Goal: Task Accomplishment & Management: Manage account settings

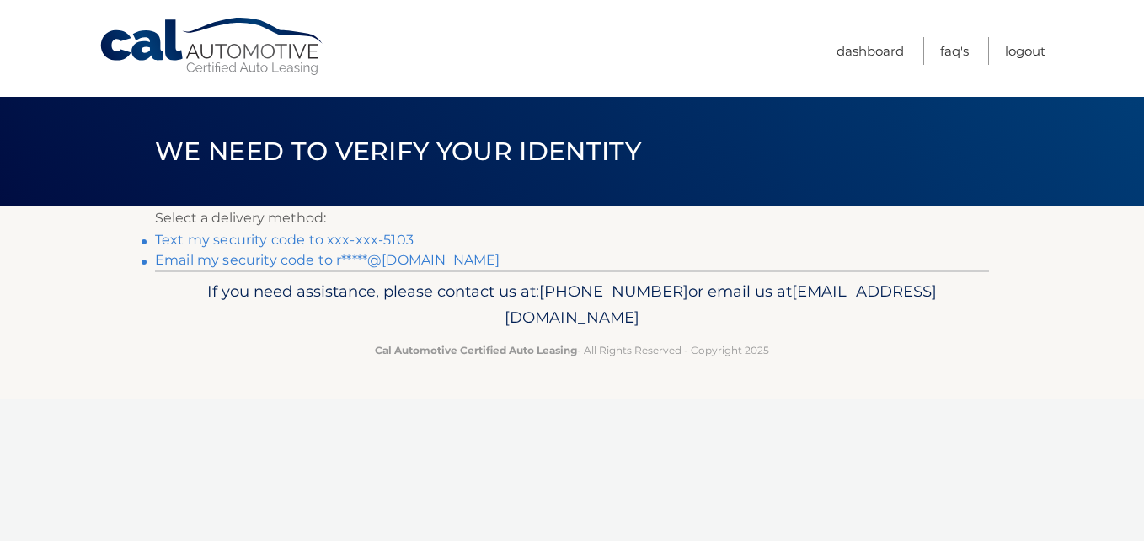
click at [307, 241] on link "Text my security code to xxx-xxx-5103" at bounding box center [284, 240] width 259 height 16
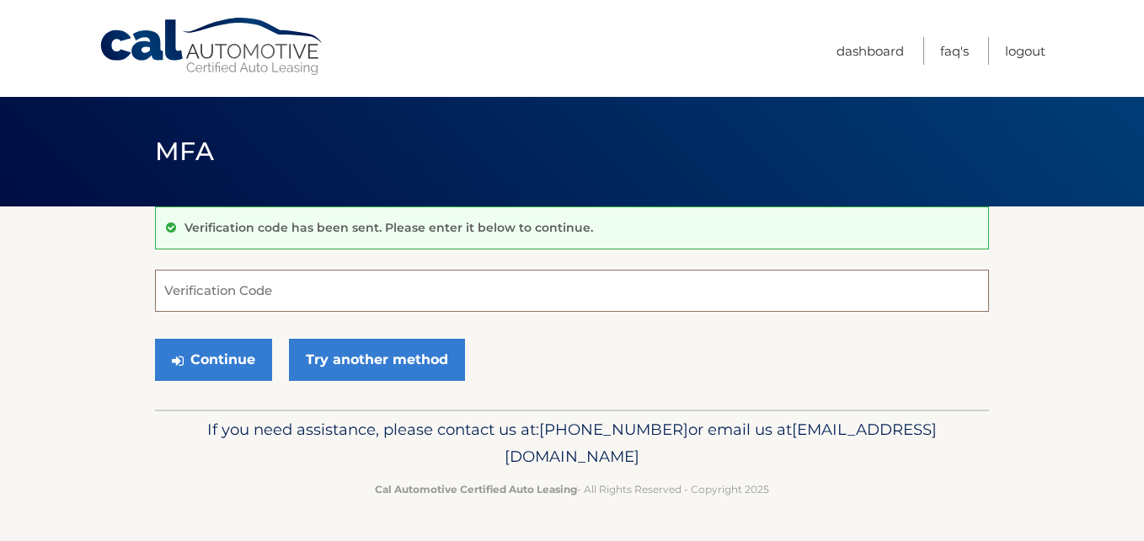
click at [398, 303] on input "Verification Code" at bounding box center [572, 291] width 834 height 42
type input "483570"
click at [155, 339] on button "Continue" at bounding box center [213, 360] width 117 height 42
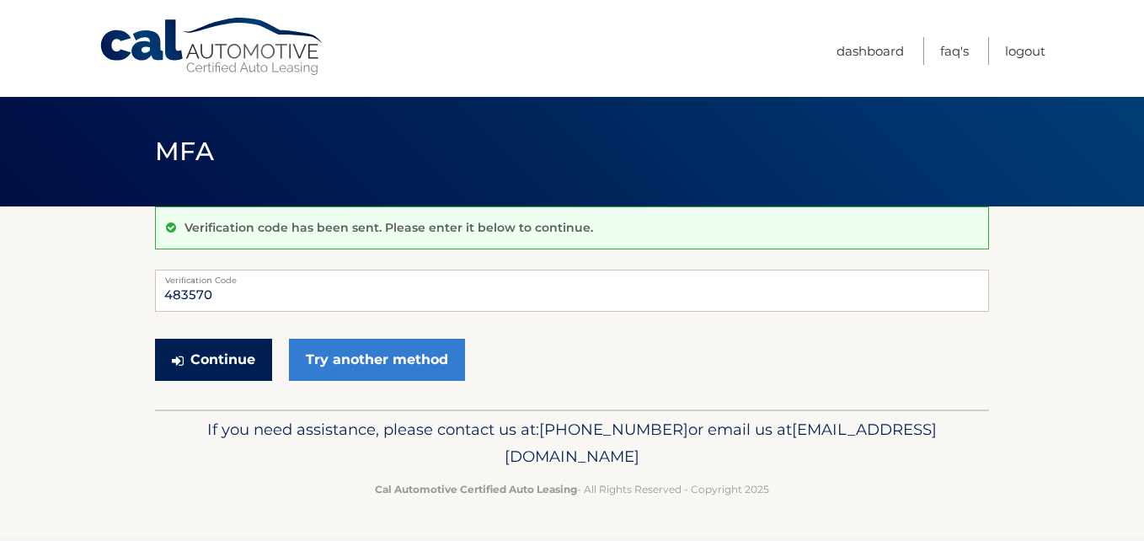
click at [205, 351] on button "Continue" at bounding box center [213, 360] width 117 height 42
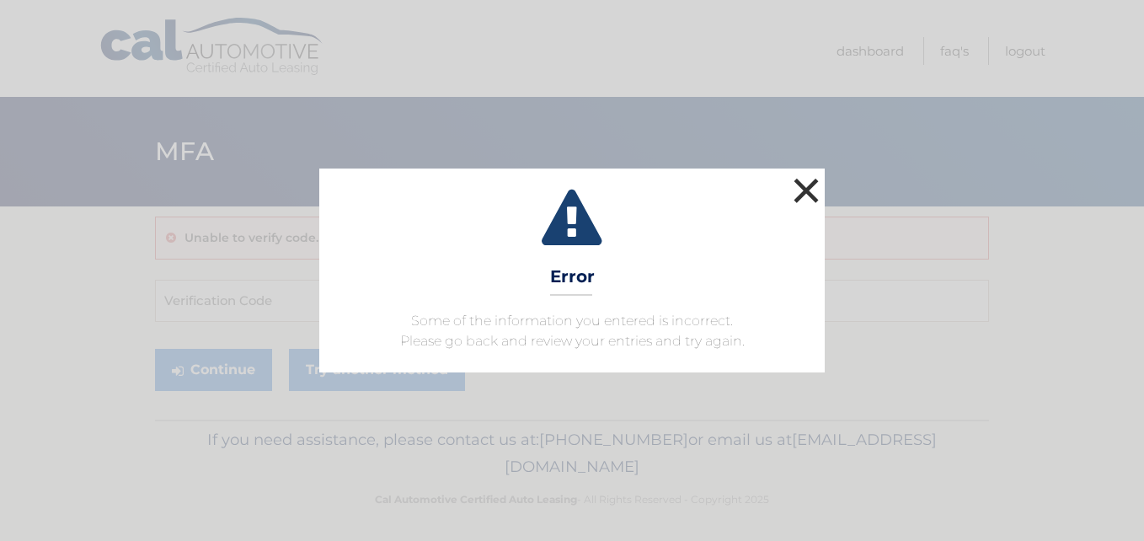
click at [799, 185] on button "×" at bounding box center [807, 191] width 34 height 34
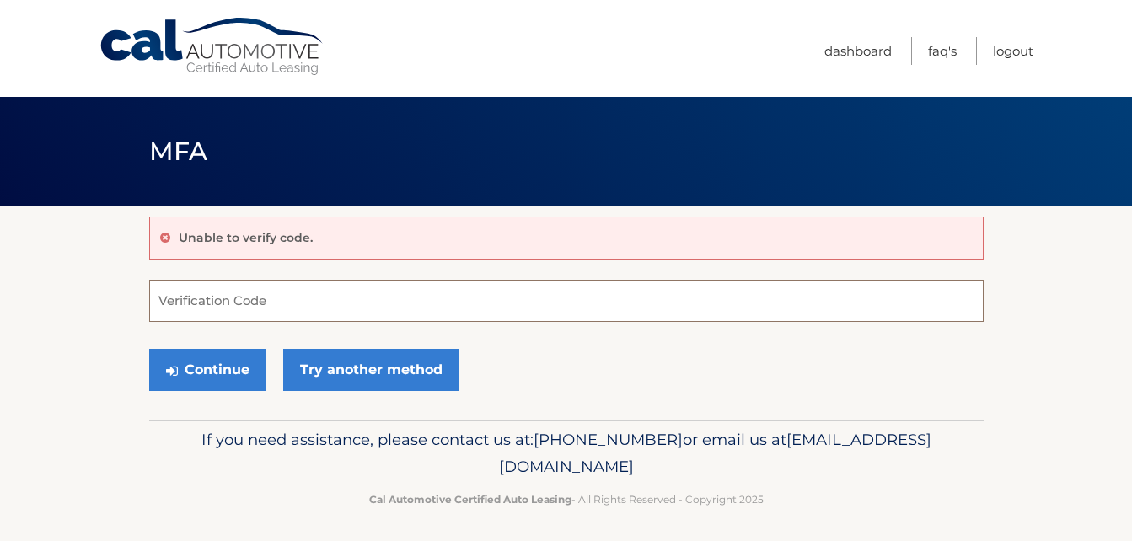
click at [262, 308] on input "Verification Code" at bounding box center [566, 301] width 834 height 42
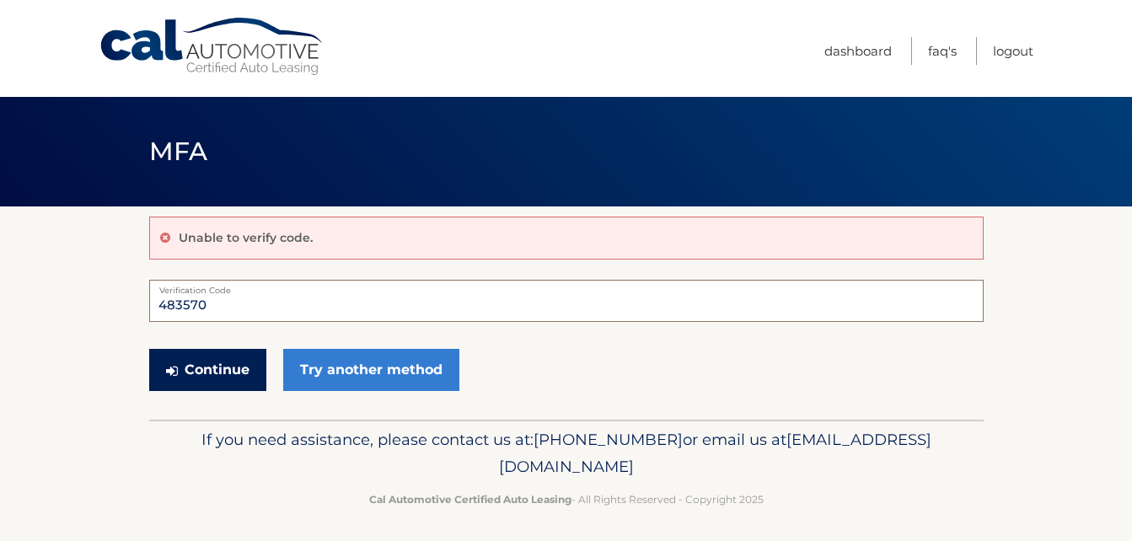
type input "483570"
click at [223, 368] on button "Continue" at bounding box center [207, 370] width 117 height 42
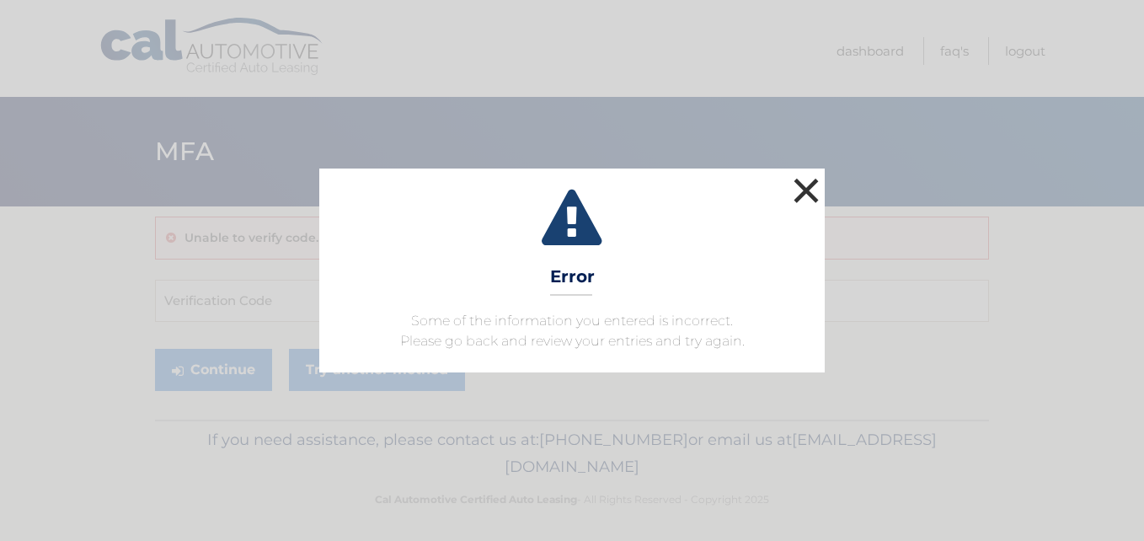
click at [803, 186] on button "×" at bounding box center [807, 191] width 34 height 34
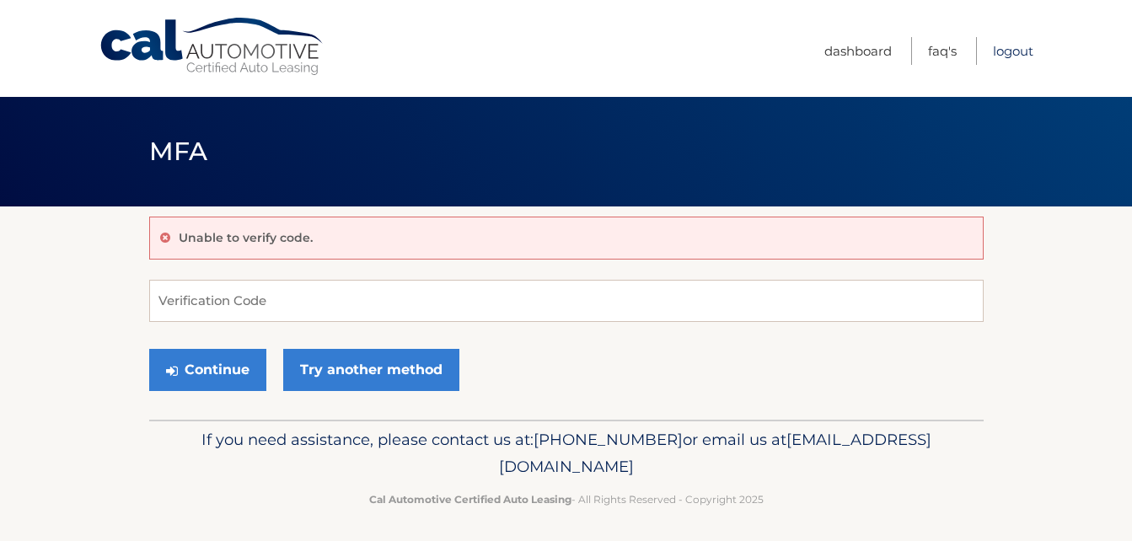
click at [1005, 52] on link "Logout" at bounding box center [1013, 51] width 40 height 28
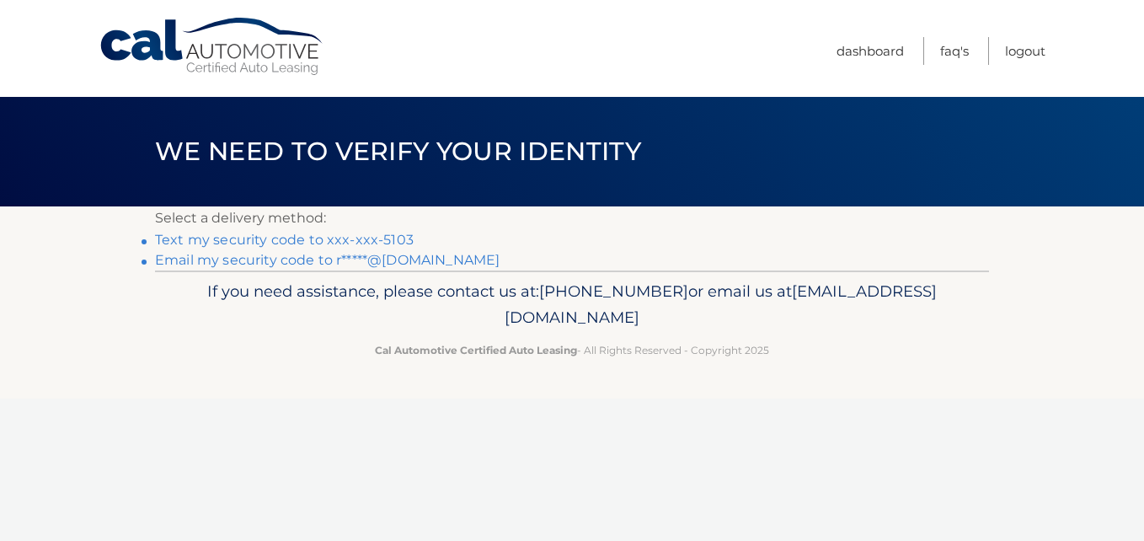
click at [294, 240] on link "Text my security code to xxx-xxx-5103" at bounding box center [284, 240] width 259 height 16
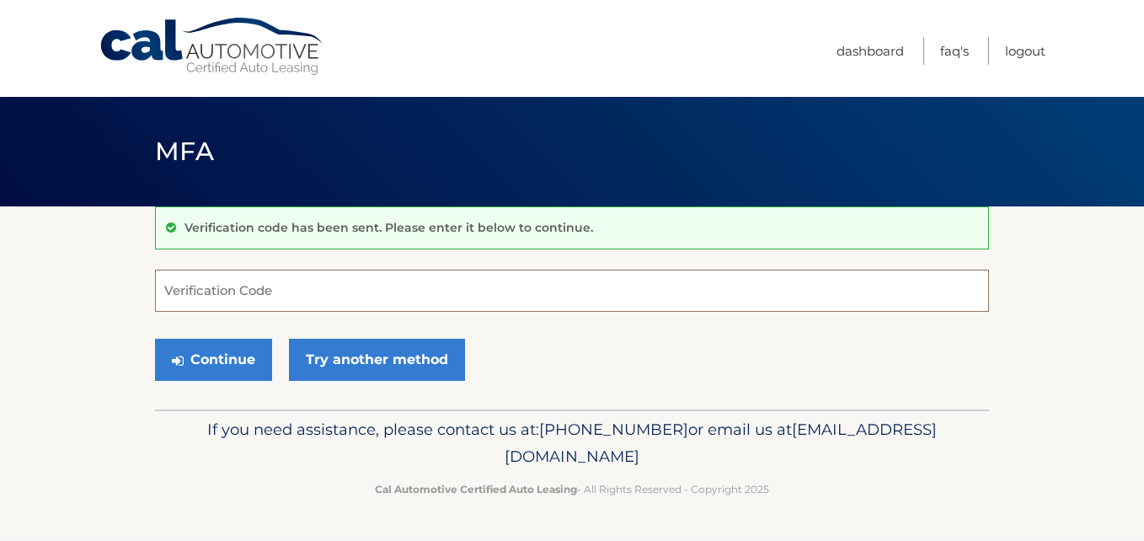
click at [210, 289] on input "Verification Code" at bounding box center [572, 291] width 834 height 42
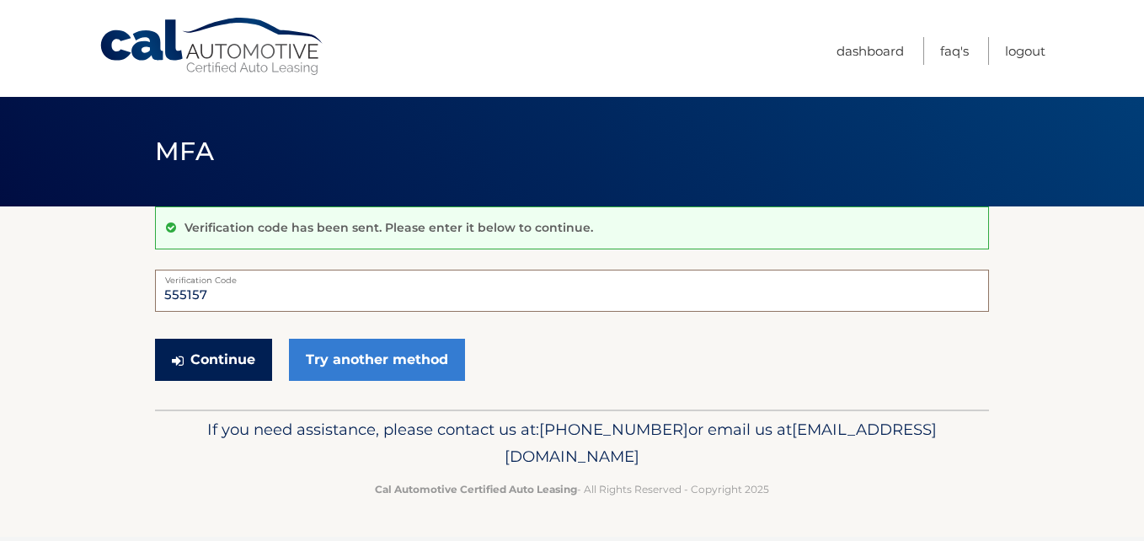
type input "555157"
click at [224, 353] on button "Continue" at bounding box center [213, 360] width 117 height 42
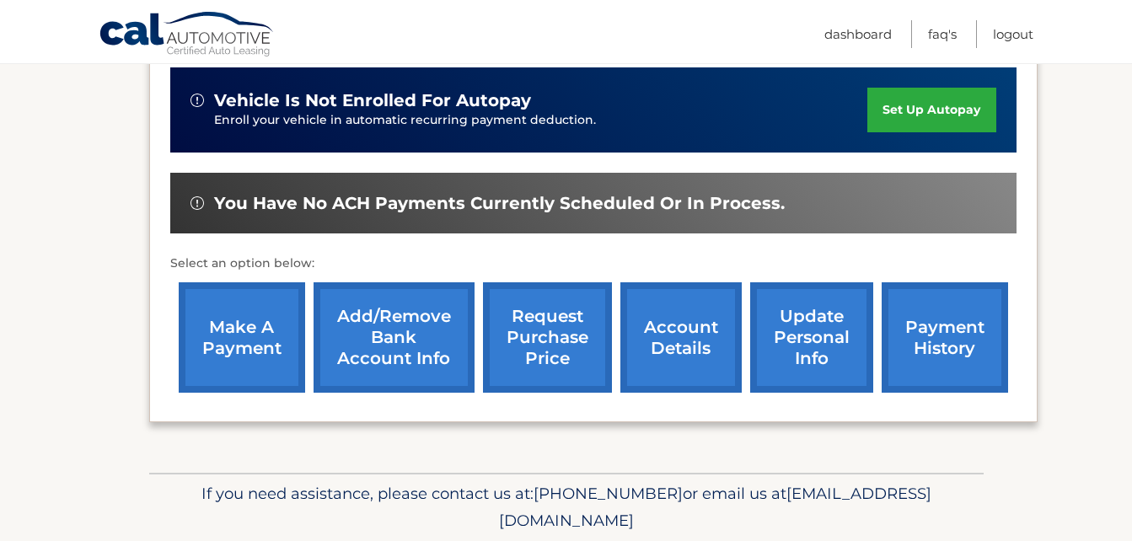
scroll to position [421, 0]
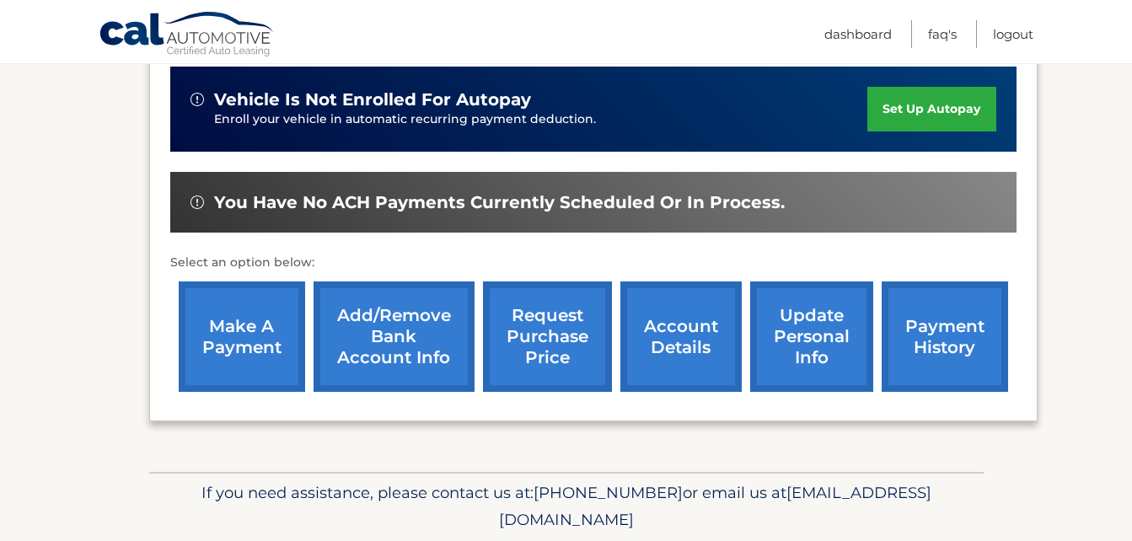
click at [553, 327] on link "request purchase price" at bounding box center [547, 336] width 129 height 110
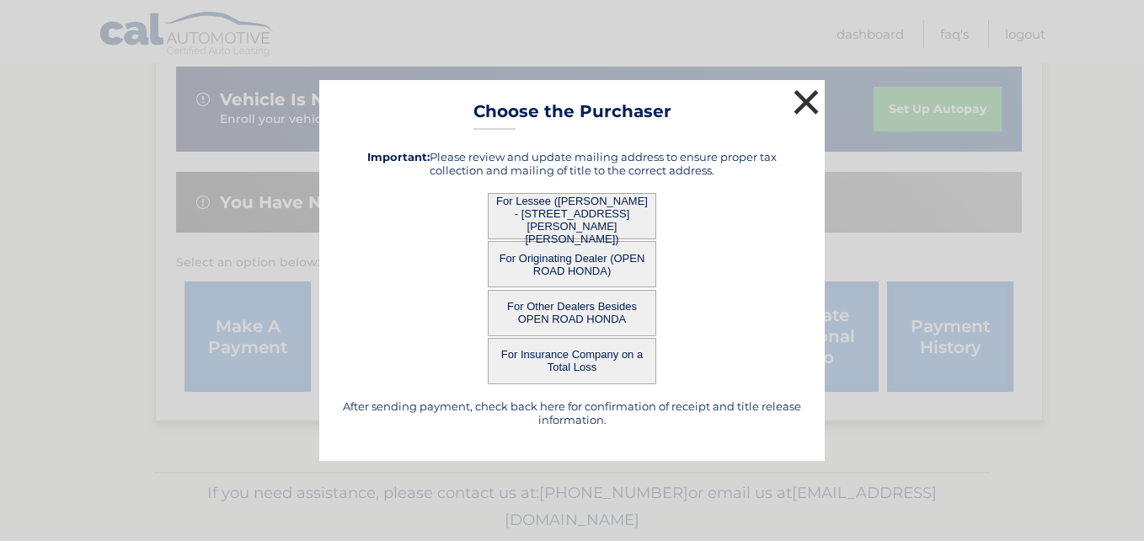
click at [804, 94] on button "×" at bounding box center [807, 102] width 34 height 34
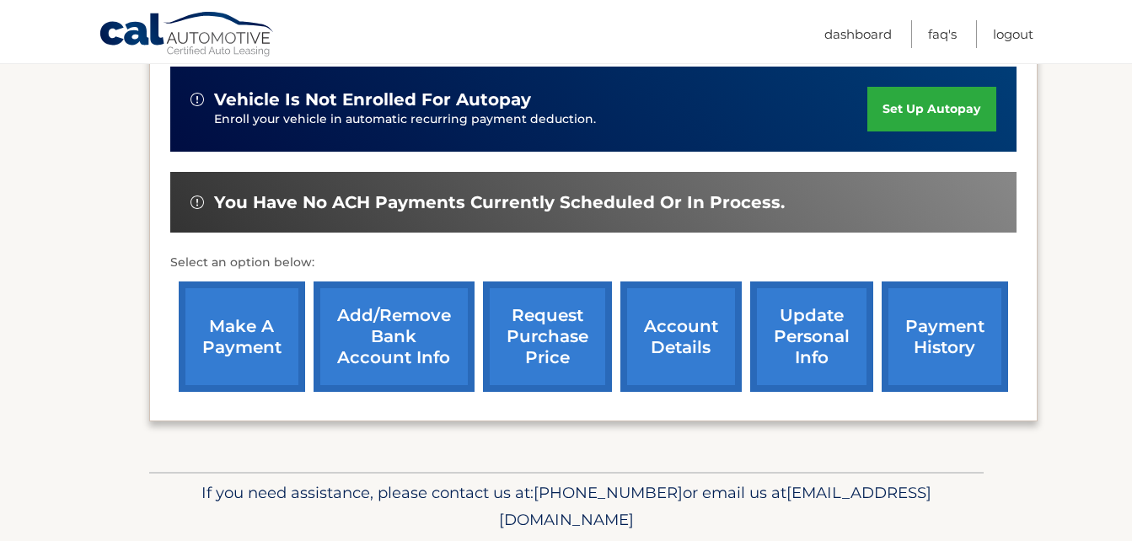
click at [551, 327] on link "request purchase price" at bounding box center [547, 336] width 129 height 110
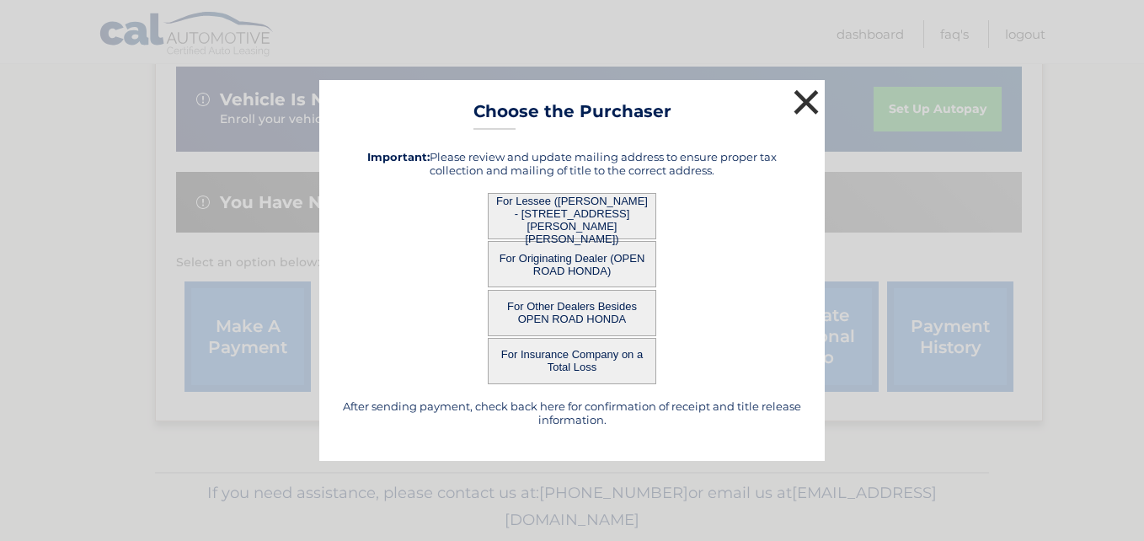
click at [807, 94] on button "×" at bounding box center [807, 102] width 34 height 34
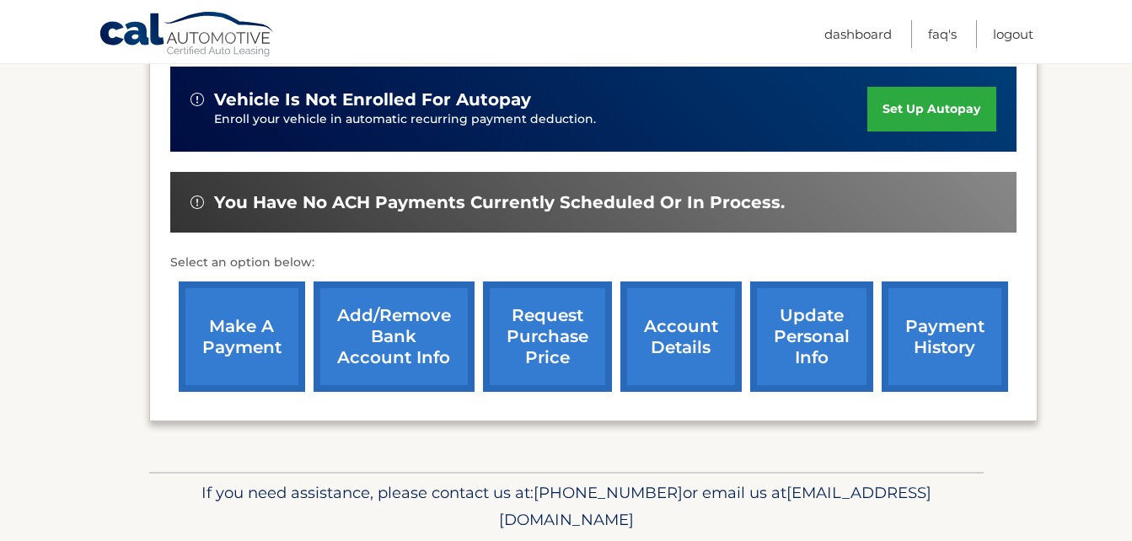
click at [692, 317] on link "account details" at bounding box center [680, 336] width 121 height 110
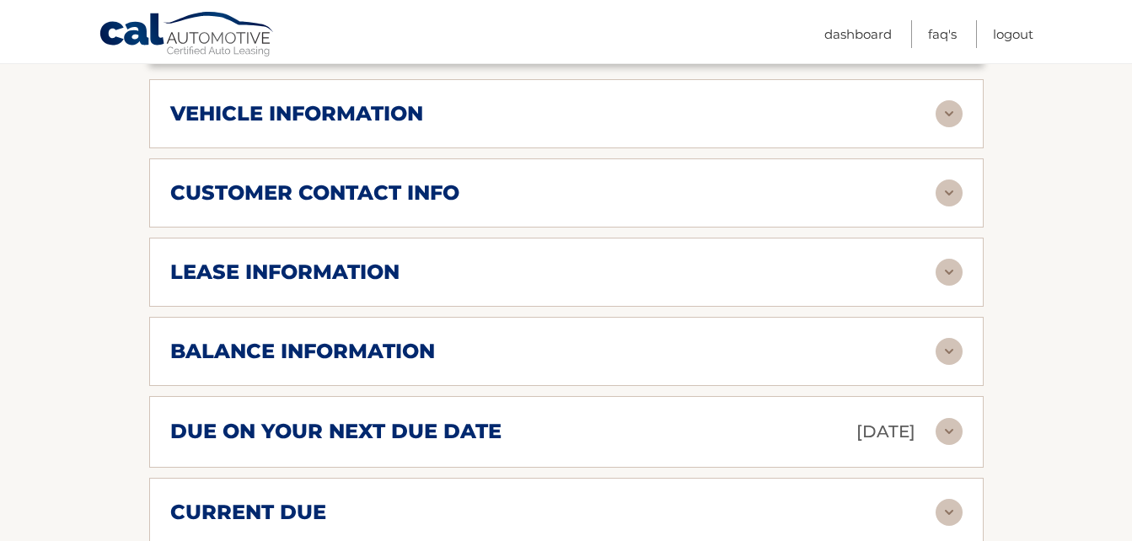
scroll to position [843, 0]
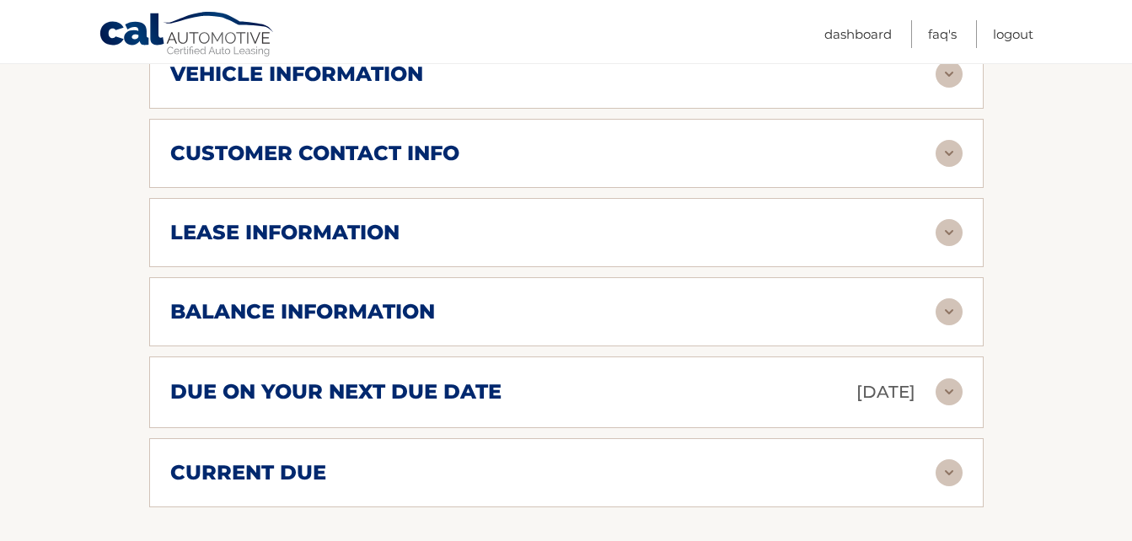
click at [954, 306] on img at bounding box center [948, 311] width 27 height 27
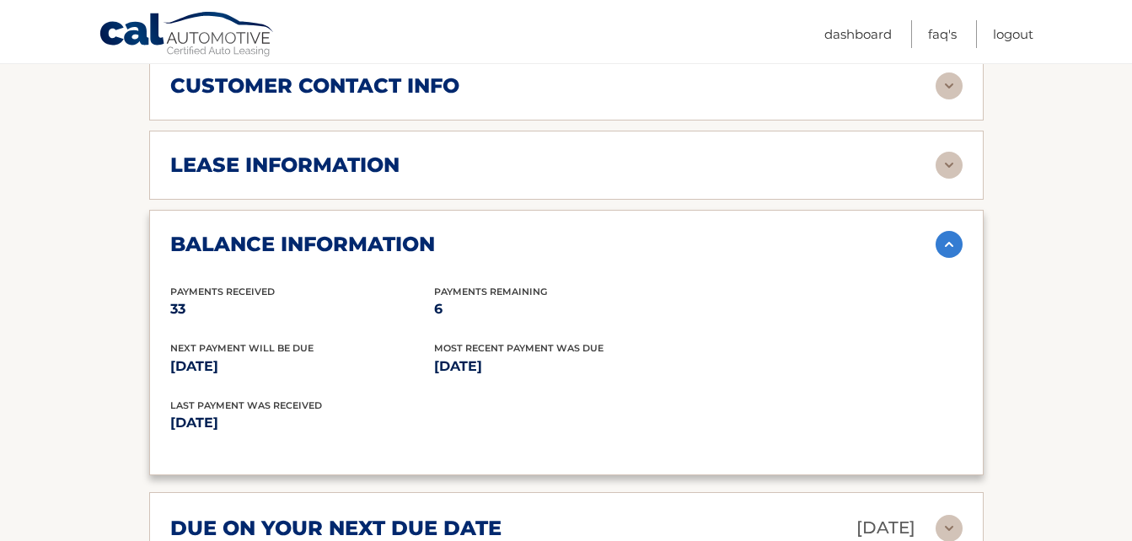
scroll to position [1011, 0]
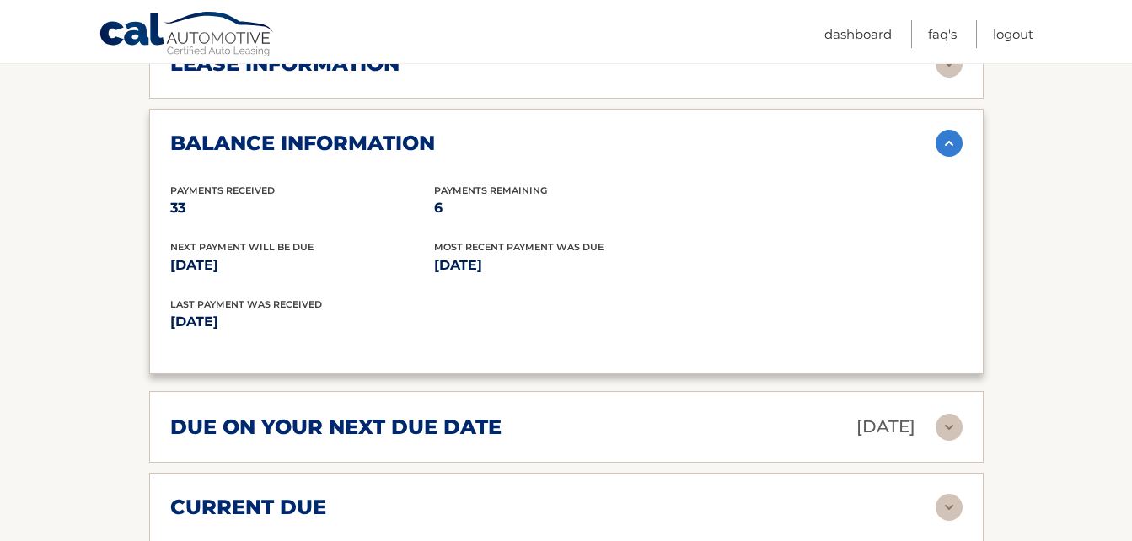
click at [943, 141] on img at bounding box center [948, 143] width 27 height 27
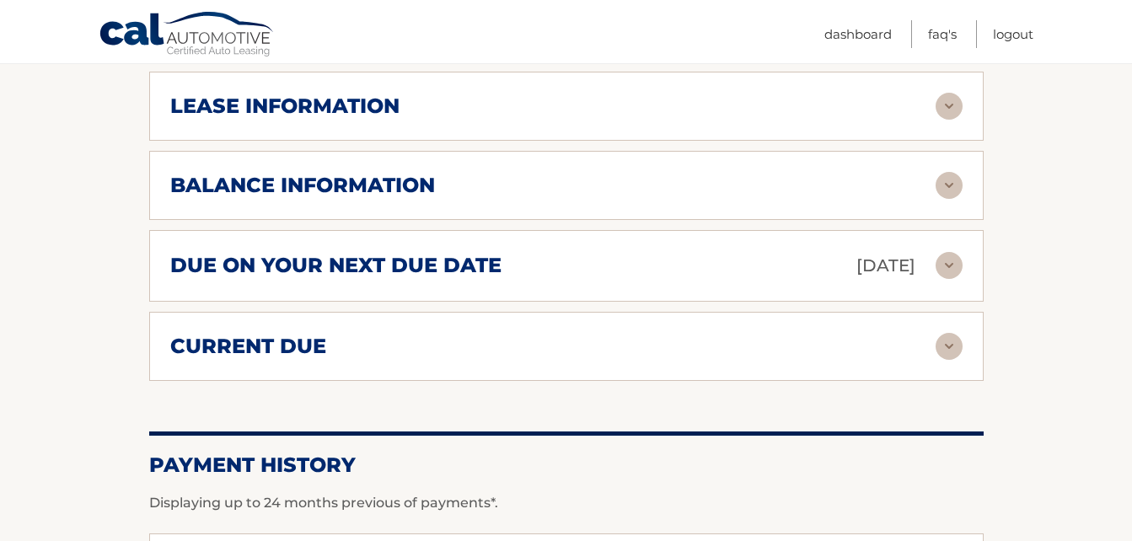
scroll to position [962, 0]
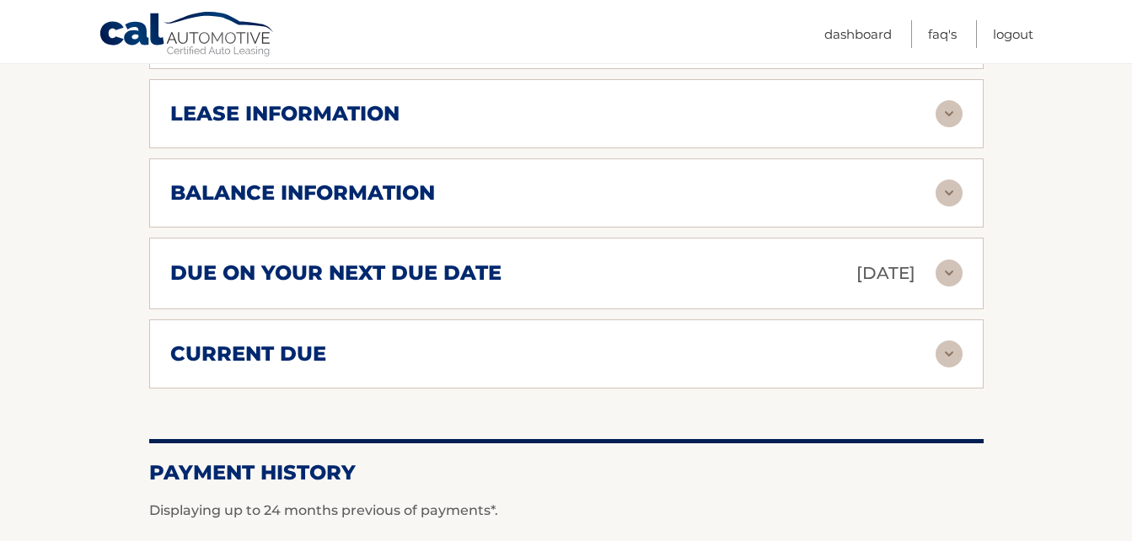
click at [949, 120] on img at bounding box center [948, 113] width 27 height 27
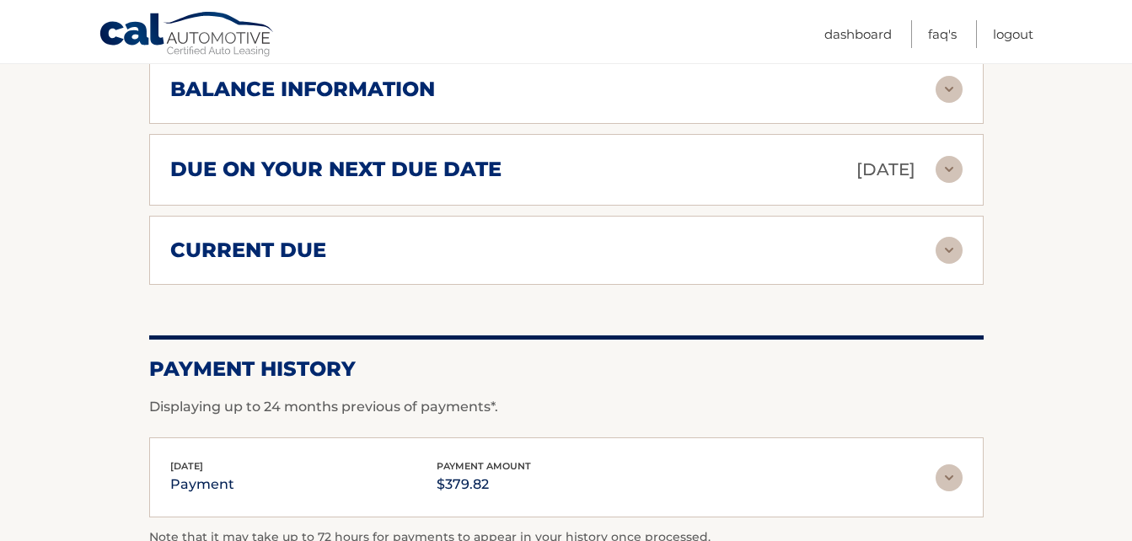
scroll to position [1383, 0]
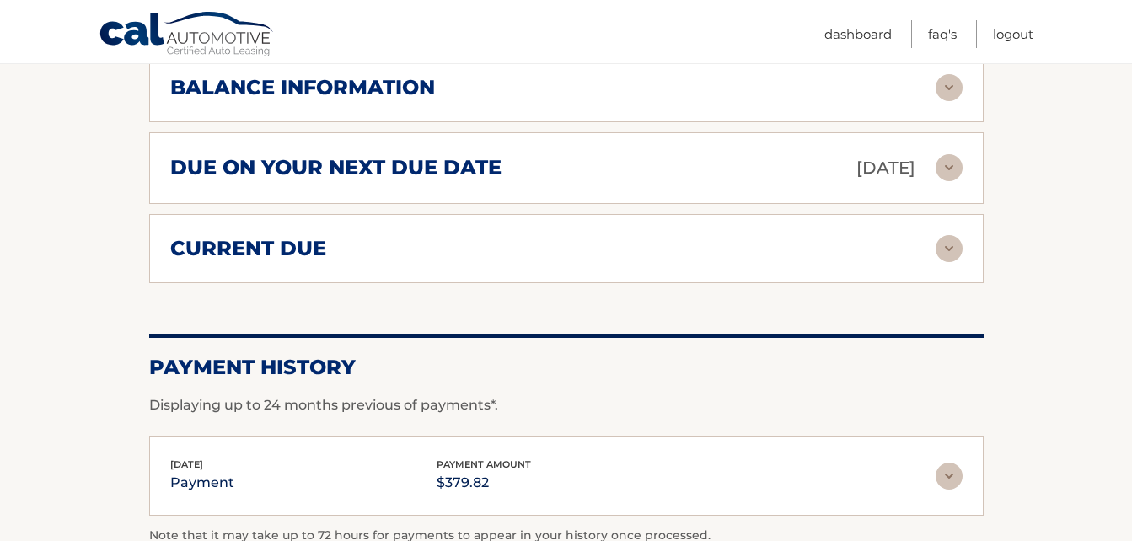
drag, startPoint x: 944, startPoint y: 169, endPoint x: 941, endPoint y: 184, distance: 14.5
click at [945, 170] on img at bounding box center [948, 167] width 27 height 27
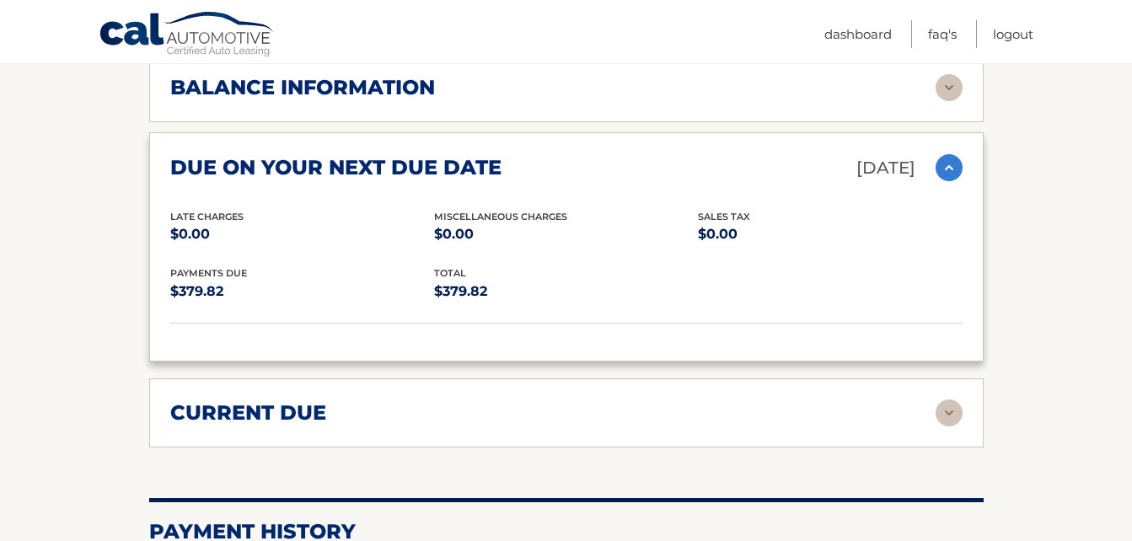
click at [948, 162] on img at bounding box center [948, 167] width 27 height 27
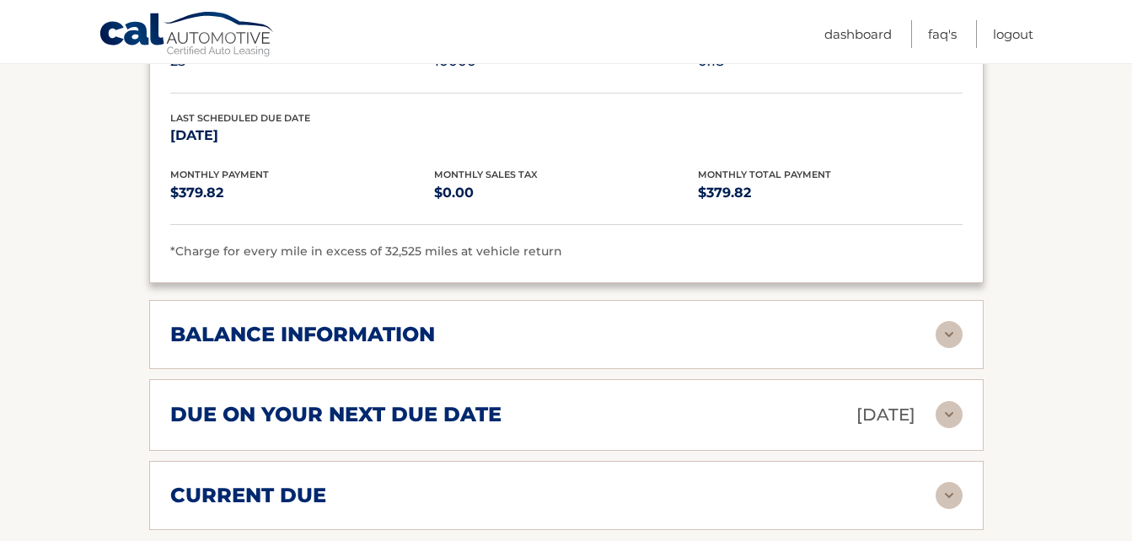
scroll to position [1130, 0]
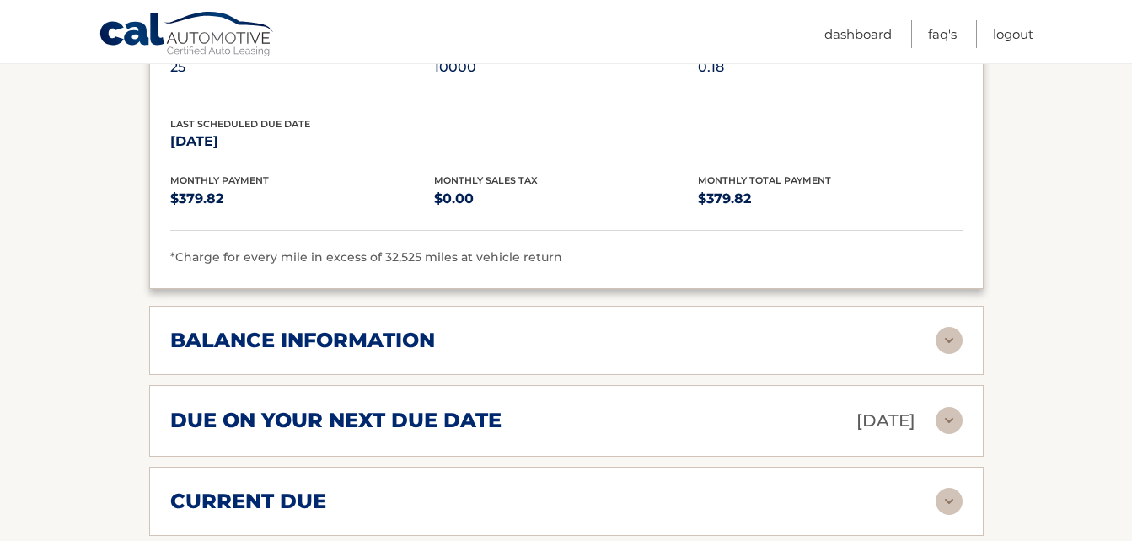
click at [947, 340] on img at bounding box center [948, 340] width 27 height 27
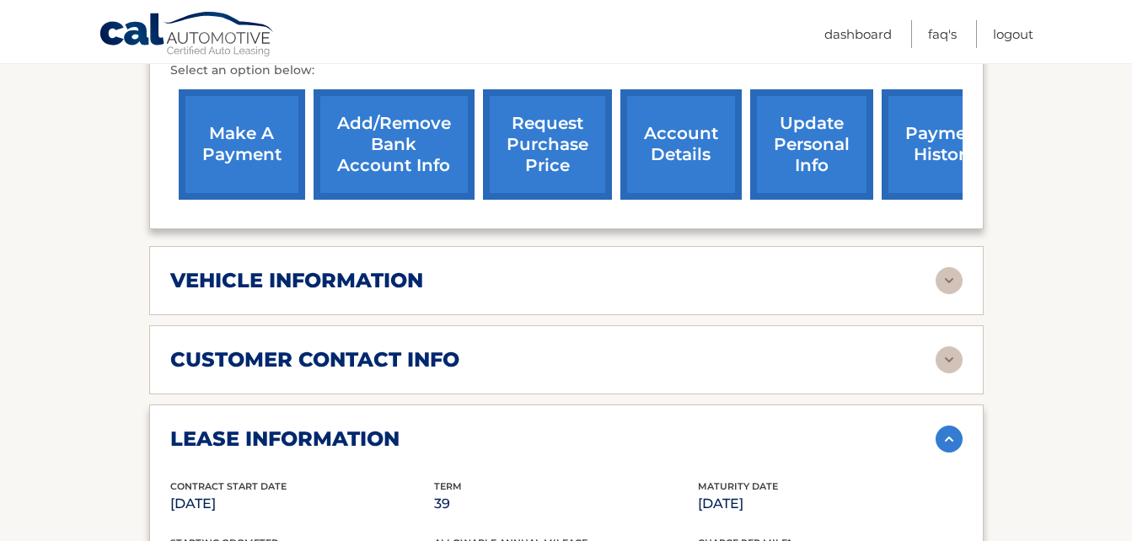
scroll to position [624, 0]
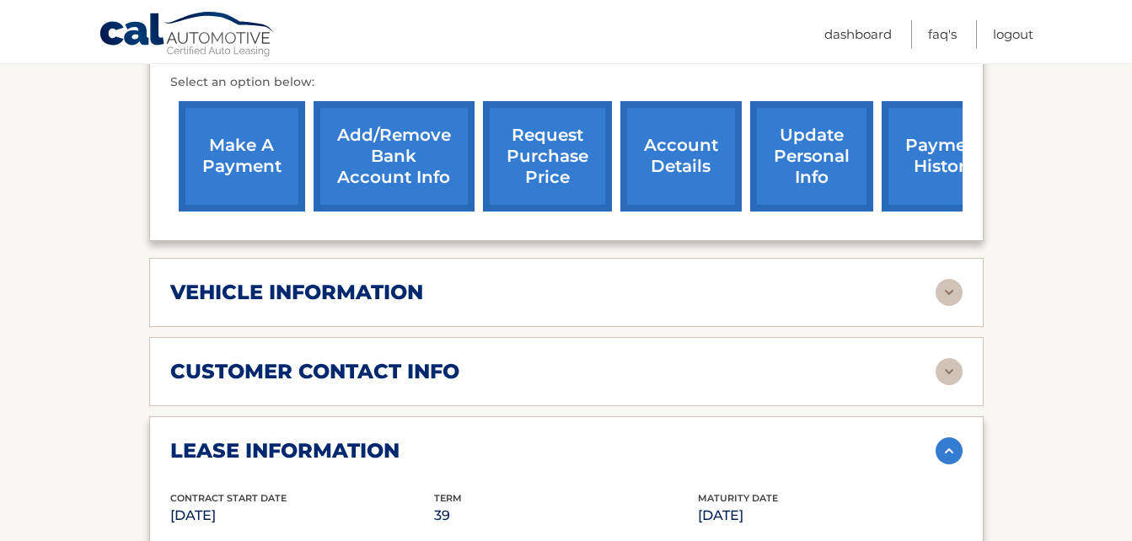
click at [561, 156] on link "request purchase price" at bounding box center [547, 156] width 129 height 110
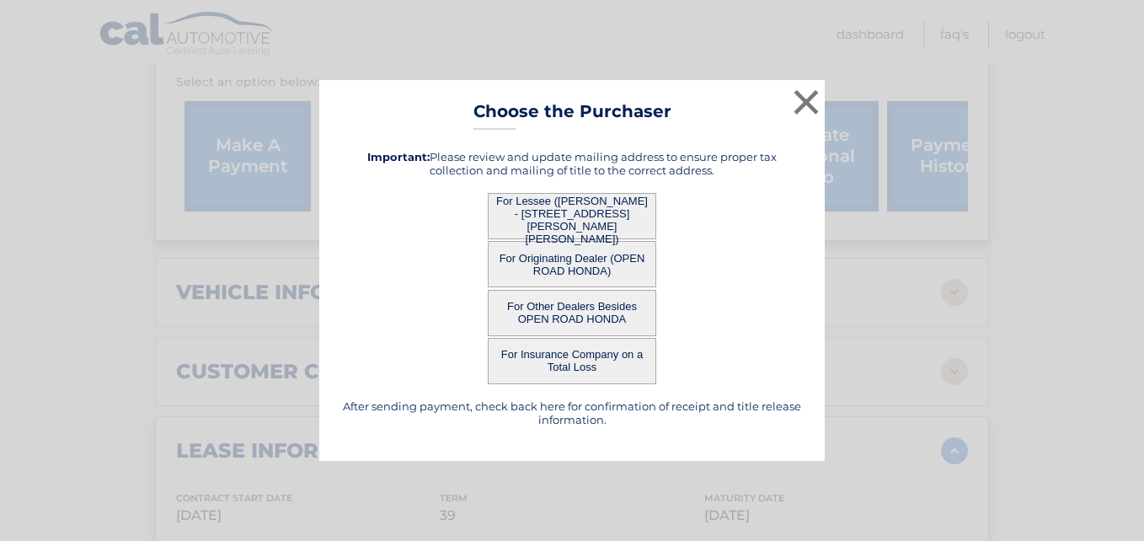
click at [600, 358] on button "For Insurance Company on a Total Loss" at bounding box center [572, 361] width 169 height 46
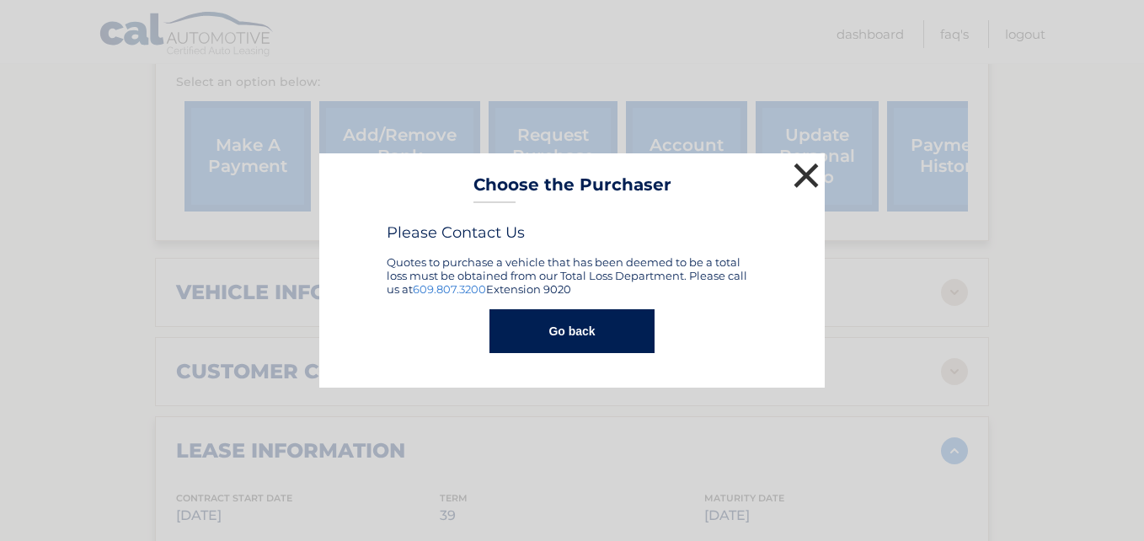
click at [803, 172] on button "×" at bounding box center [807, 175] width 34 height 34
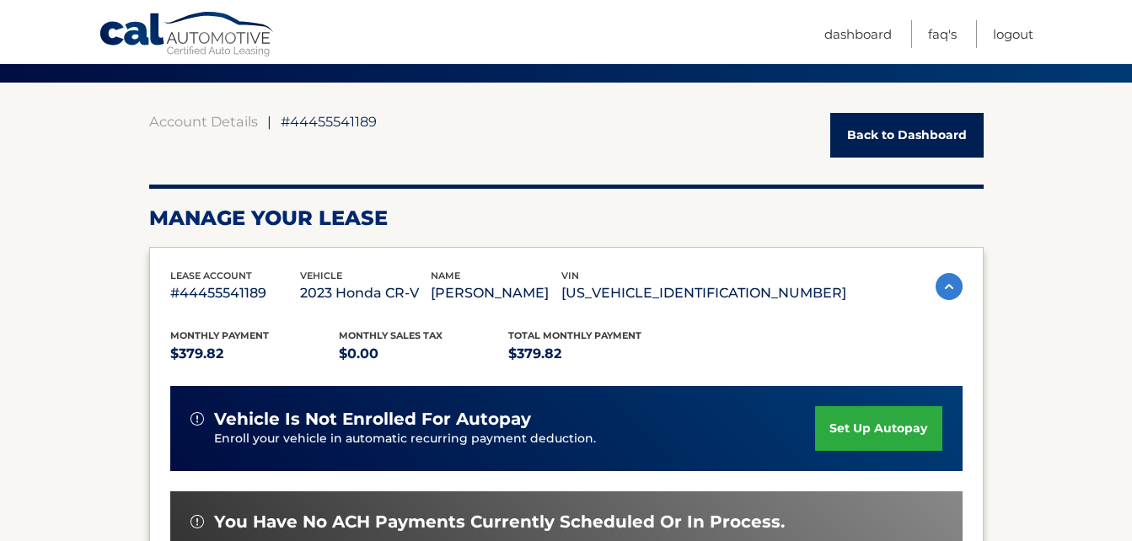
scroll to position [119, 0]
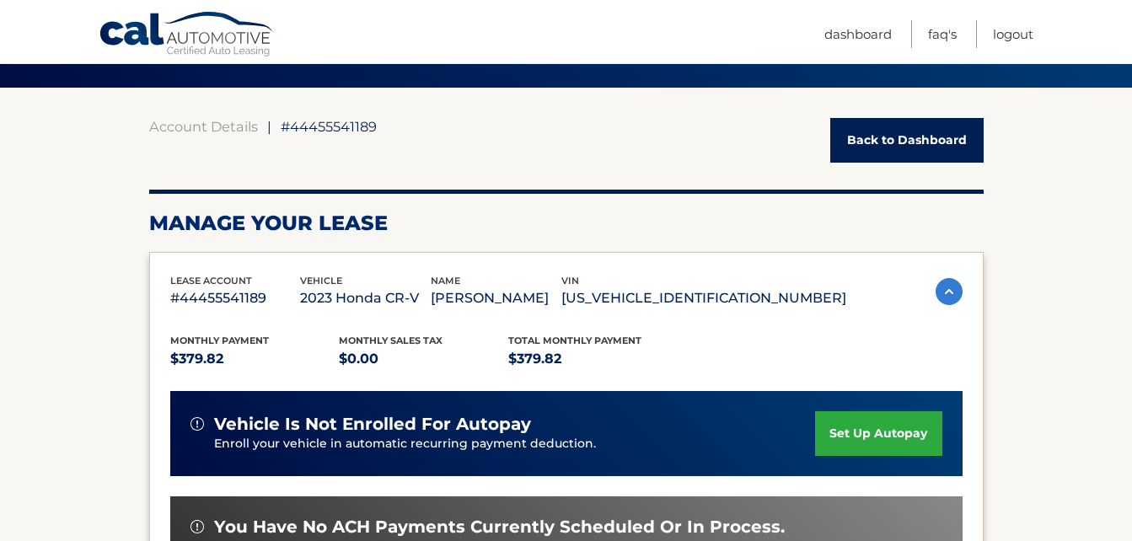
click at [907, 135] on link "Back to Dashboard" at bounding box center [906, 140] width 153 height 45
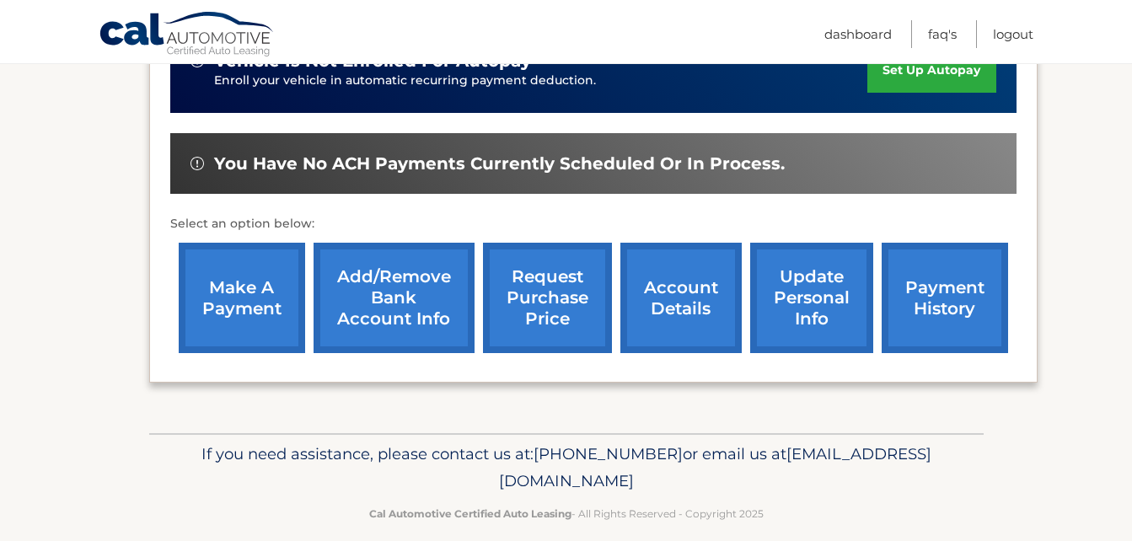
scroll to position [480, 0]
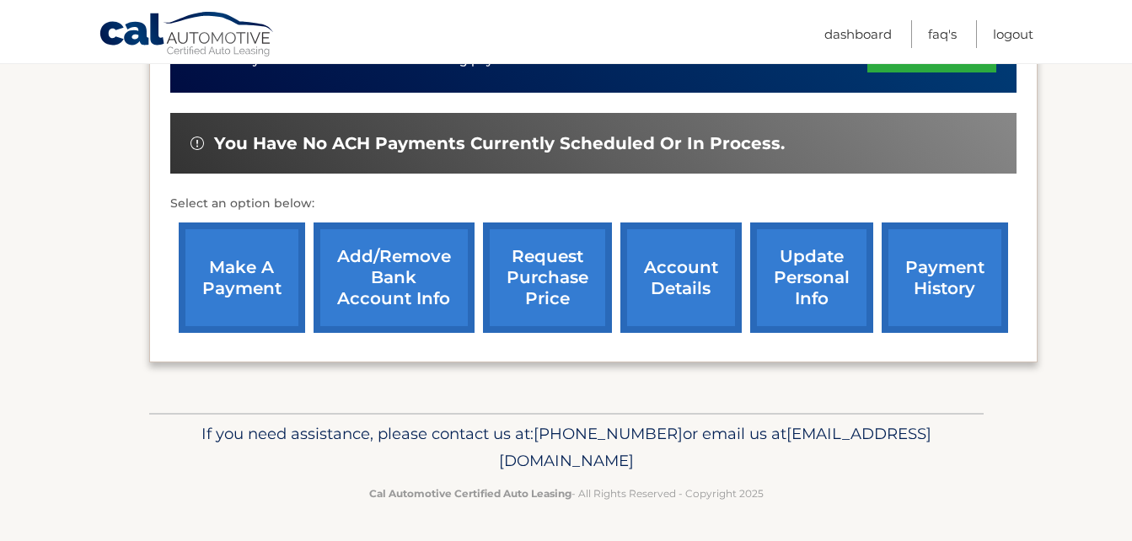
click at [665, 270] on link "account details" at bounding box center [680, 277] width 121 height 110
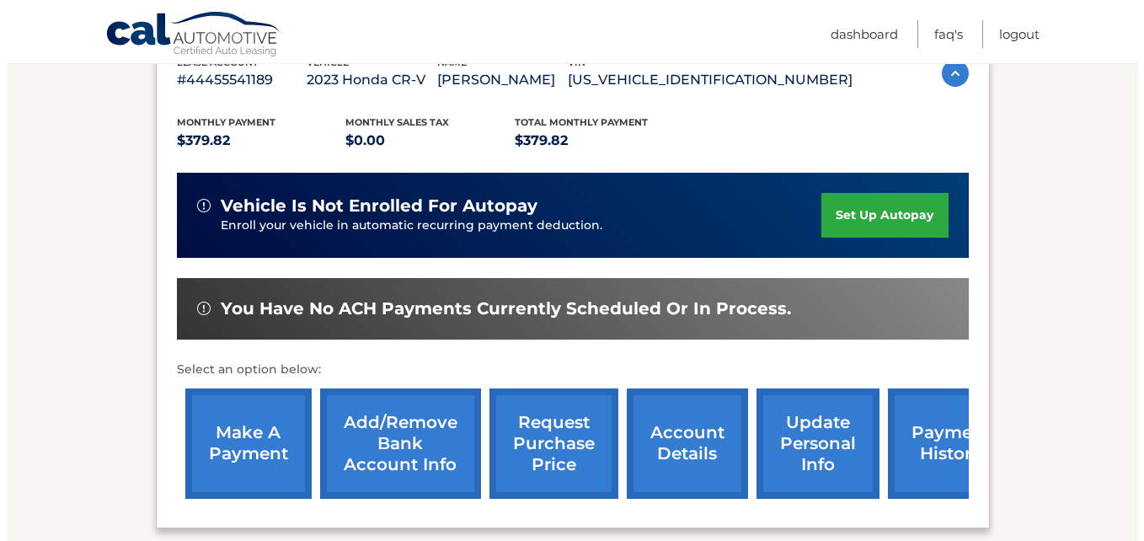
scroll to position [506, 0]
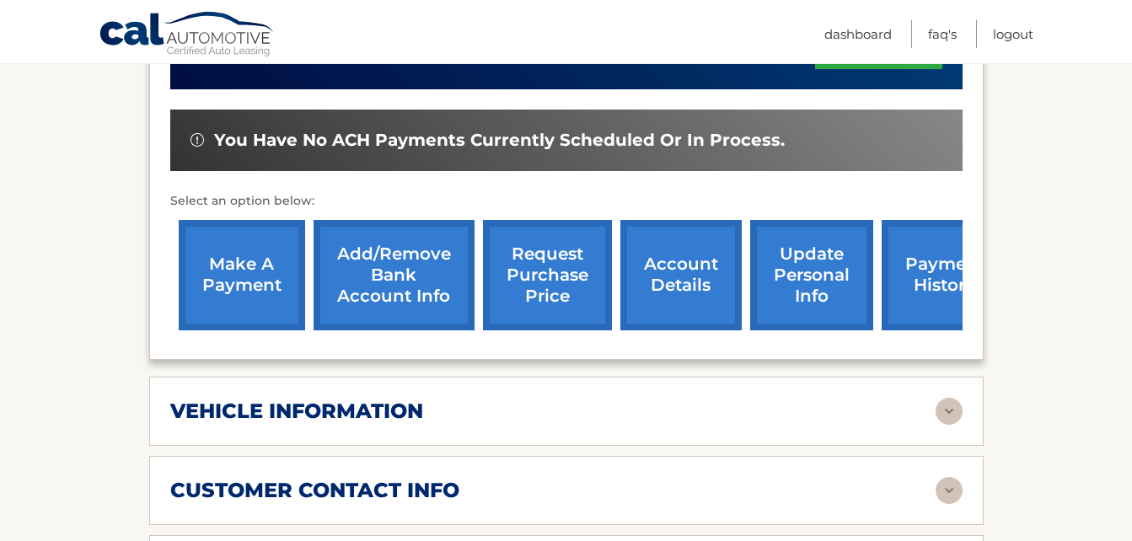
click at [539, 270] on link "request purchase price" at bounding box center [547, 275] width 129 height 110
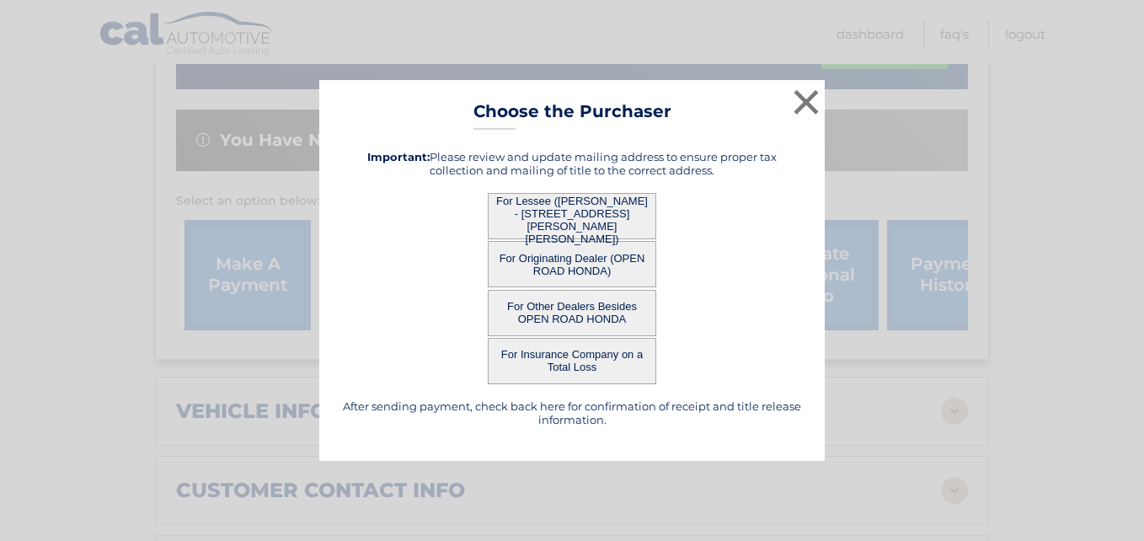
click at [574, 217] on button "For Lessee ([PERSON_NAME] - [STREET_ADDRESS][PERSON_NAME][PERSON_NAME])" at bounding box center [572, 216] width 169 height 46
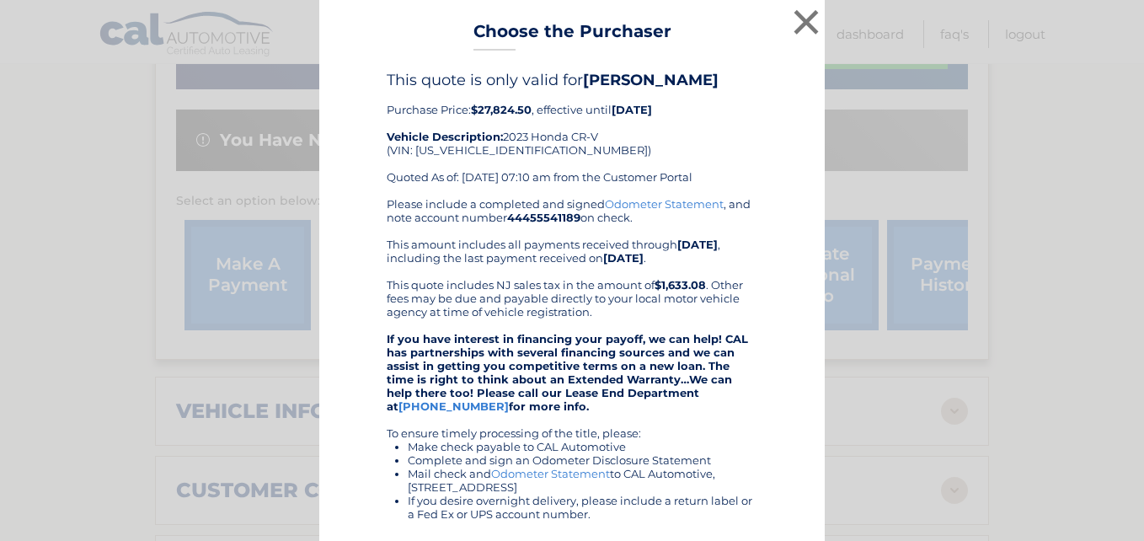
scroll to position [169, 0]
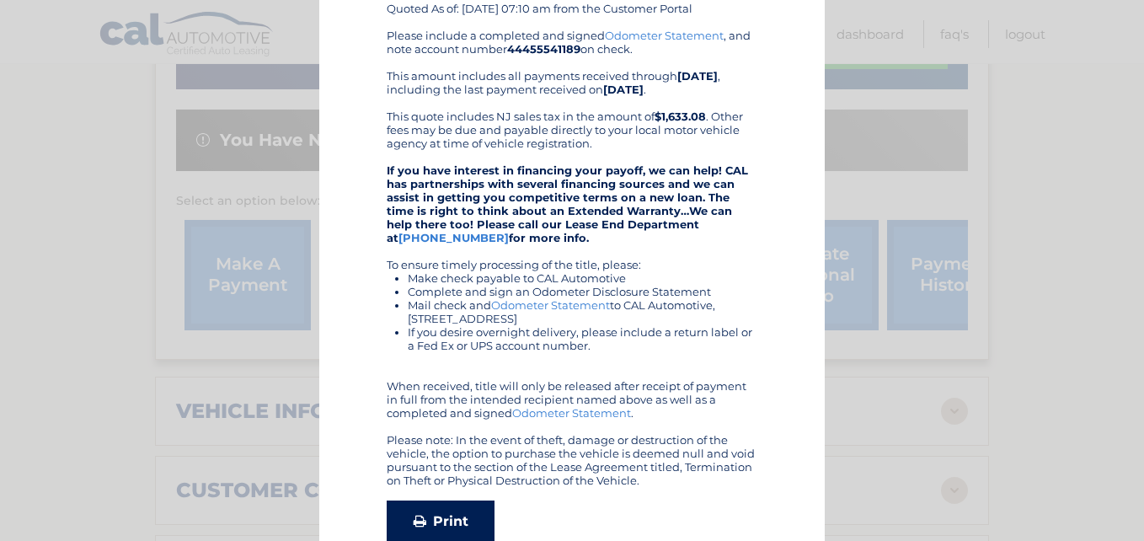
click at [457, 512] on link "Print" at bounding box center [441, 522] width 108 height 42
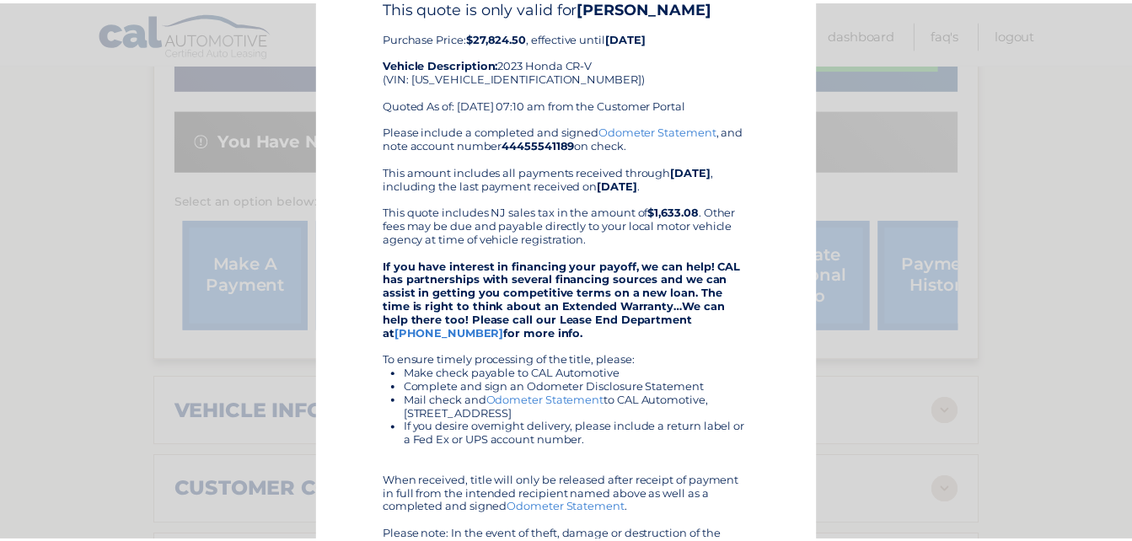
scroll to position [0, 0]
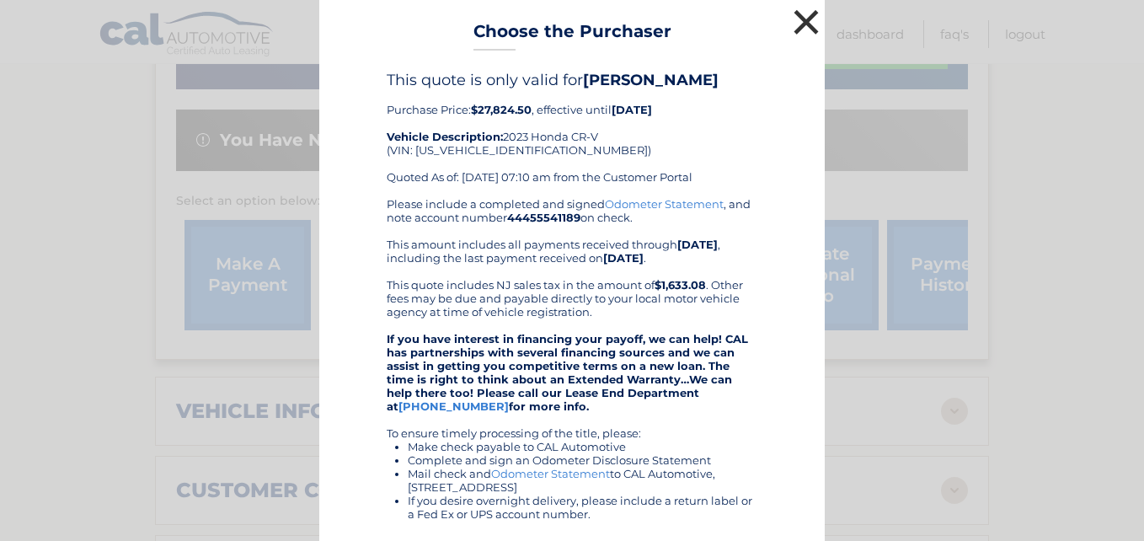
drag, startPoint x: 804, startPoint y: 27, endPoint x: 1144, endPoint y: 47, distance: 340.2
click at [806, 26] on button "×" at bounding box center [807, 22] width 34 height 34
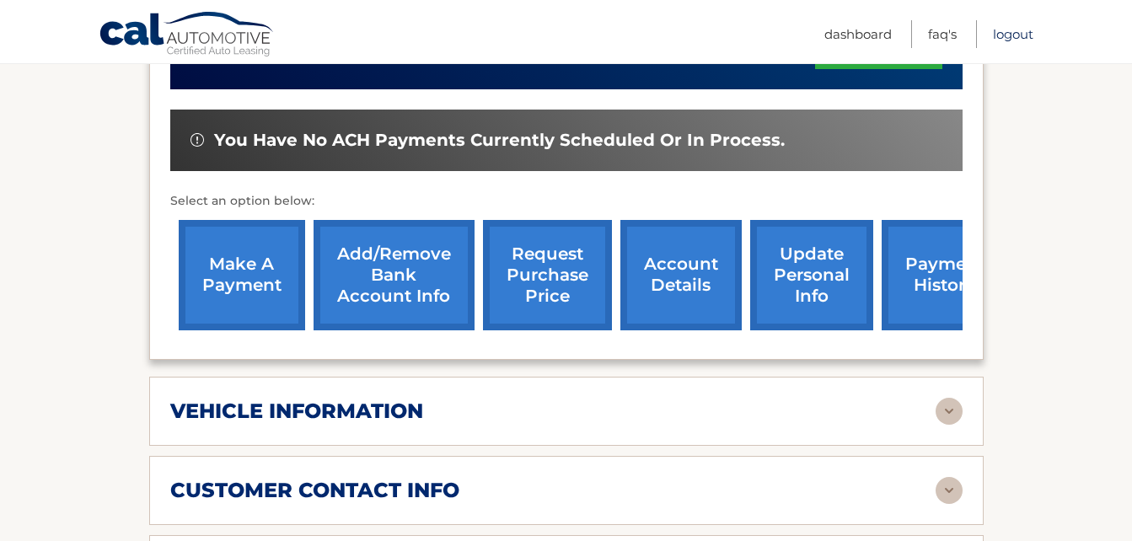
click at [1006, 36] on link "Logout" at bounding box center [1013, 34] width 40 height 28
click at [1009, 35] on link "Logout" at bounding box center [1013, 34] width 40 height 28
